Goal: Task Accomplishment & Management: Manage account settings

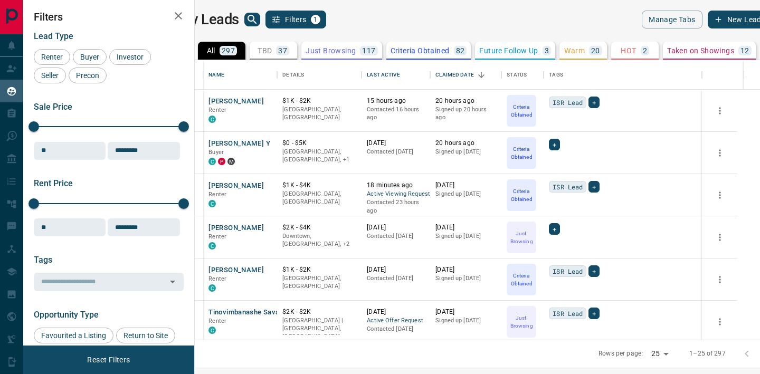
scroll to position [280, 561]
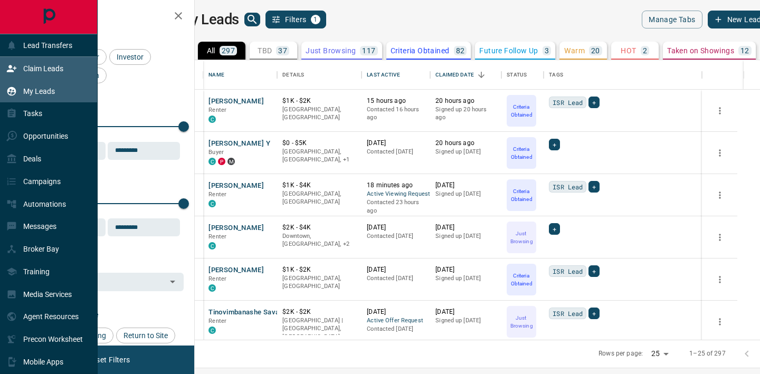
click at [26, 72] on p "Claim Leads" at bounding box center [43, 68] width 40 height 8
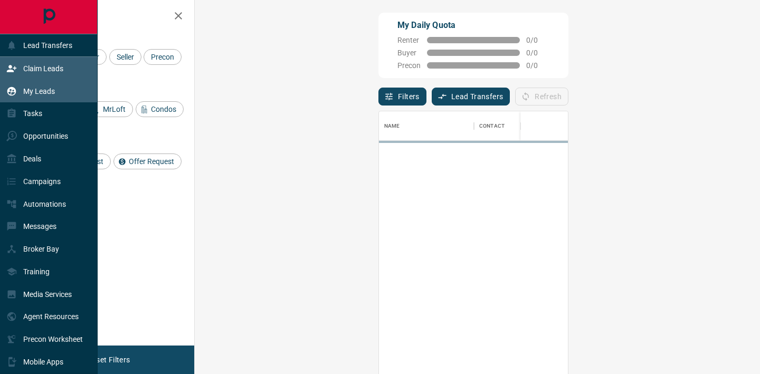
scroll to position [282, 543]
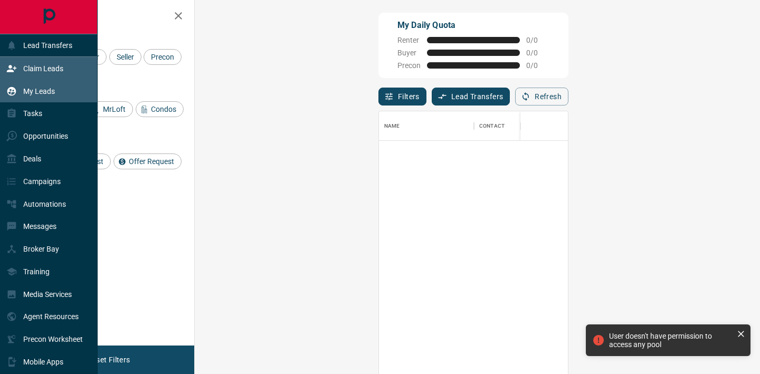
click at [28, 88] on p "My Leads" at bounding box center [39, 91] width 32 height 8
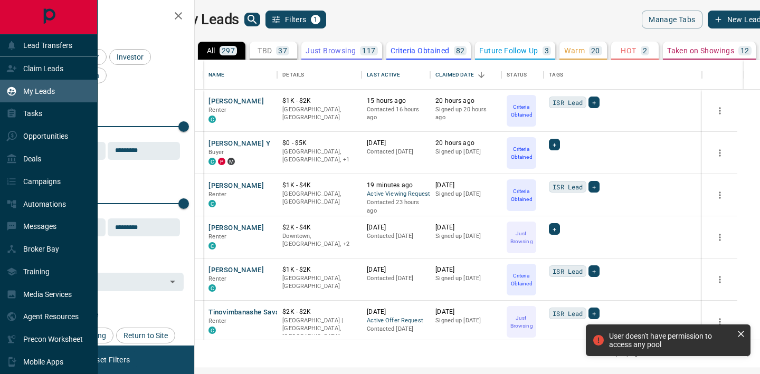
scroll to position [280, 561]
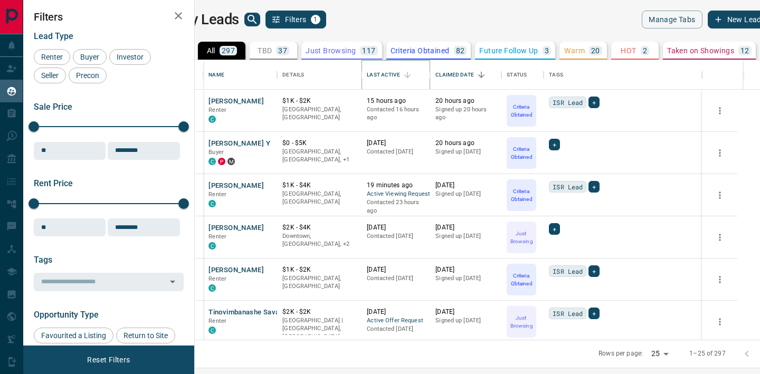
click at [412, 74] on icon "Sort" at bounding box center [408, 75] width 10 height 10
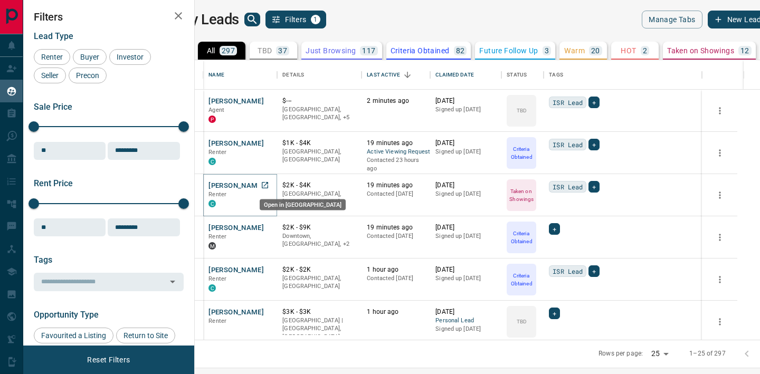
click at [269, 186] on icon "Open in New Tab" at bounding box center [265, 185] width 8 height 8
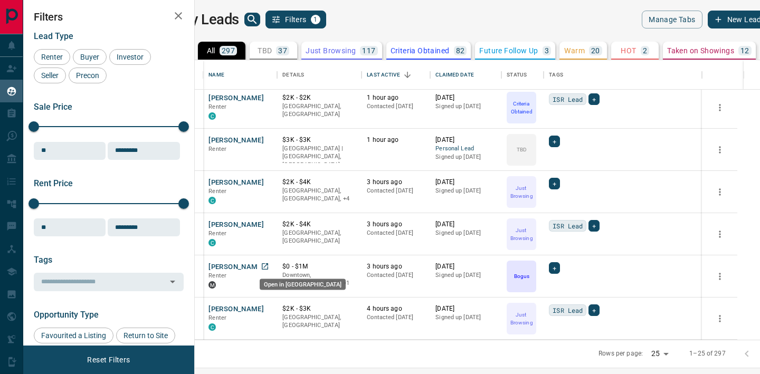
scroll to position [174, 0]
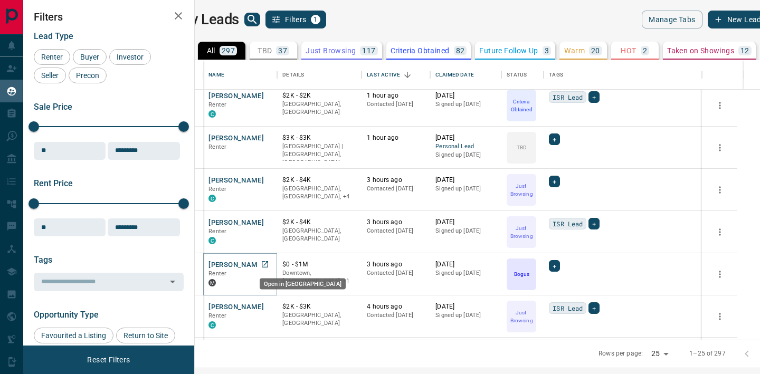
click at [269, 268] on icon "Open in New Tab" at bounding box center [265, 264] width 8 height 8
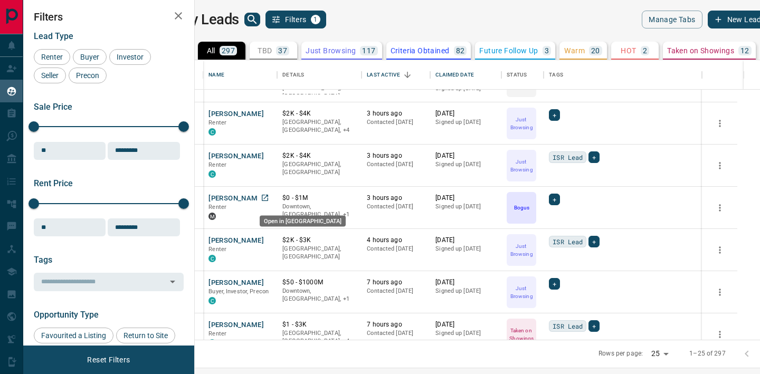
scroll to position [242, 0]
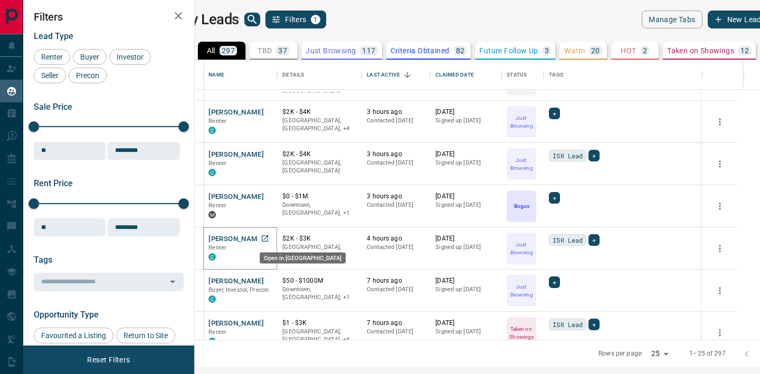
click at [268, 238] on icon "Open in New Tab" at bounding box center [265, 238] width 6 height 6
